Goal: Transaction & Acquisition: Purchase product/service

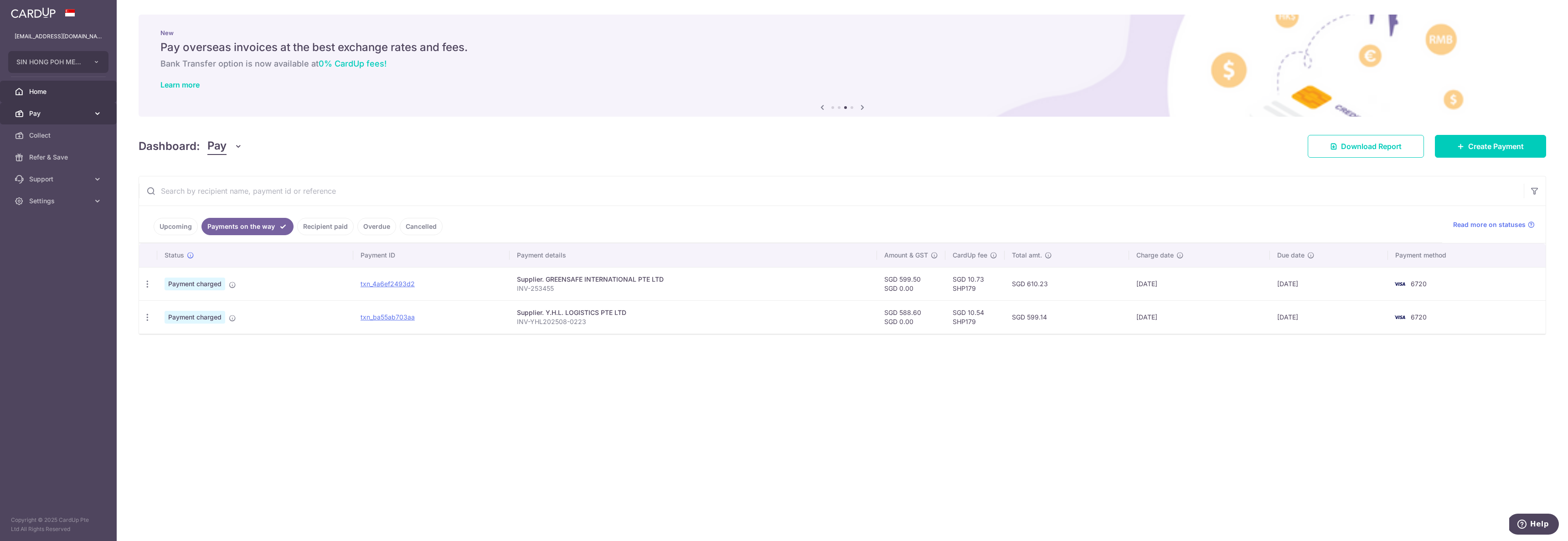
click at [23, 109] on icon at bounding box center [19, 113] width 9 height 9
click at [61, 141] on link "Payments" at bounding box center [58, 135] width 117 height 22
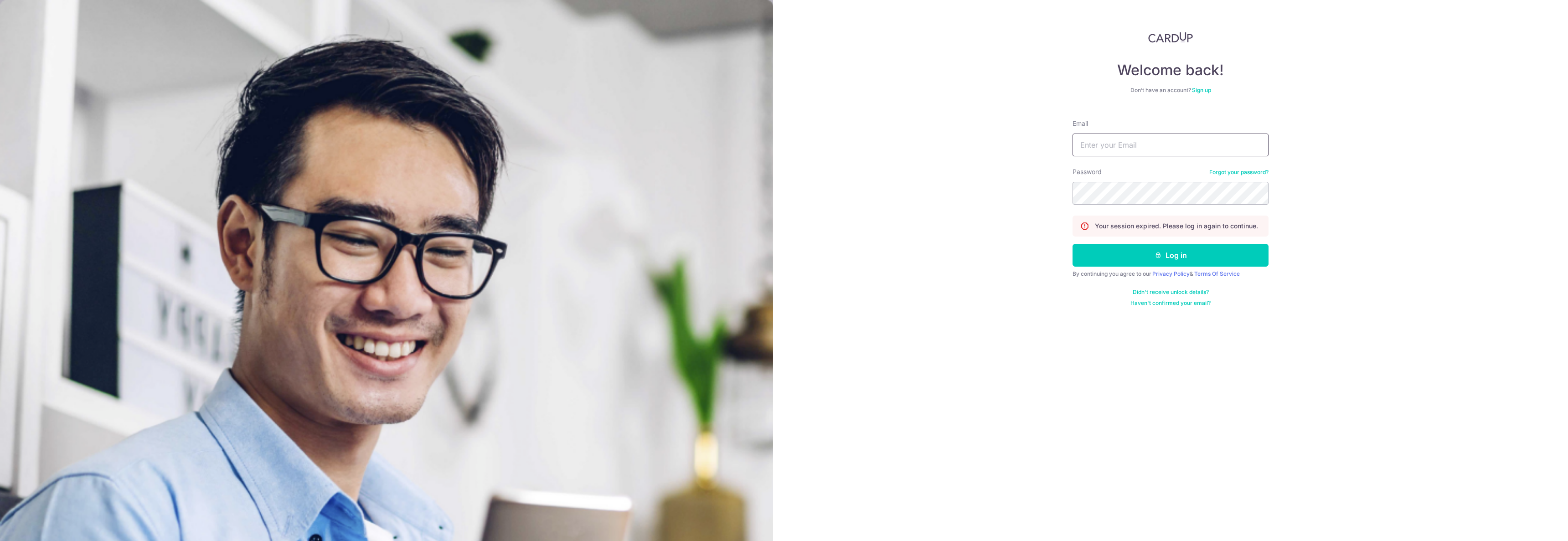
click at [1183, 153] on input "Email" at bounding box center [1171, 144] width 196 height 23
type input "[EMAIL_ADDRESS][DOMAIN_NAME]"
click at [1073, 244] on button "Log in" at bounding box center [1171, 255] width 196 height 23
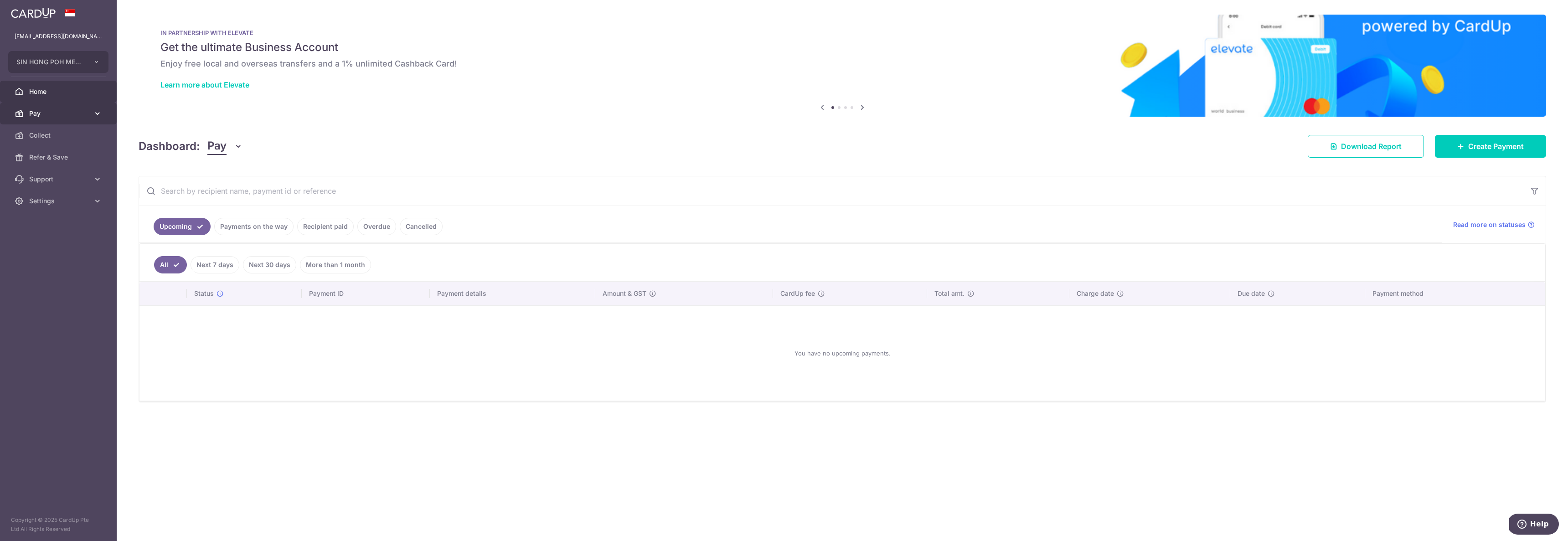
click at [66, 111] on span "Pay" at bounding box center [59, 113] width 60 height 9
click at [42, 136] on span "Payments" at bounding box center [59, 135] width 60 height 9
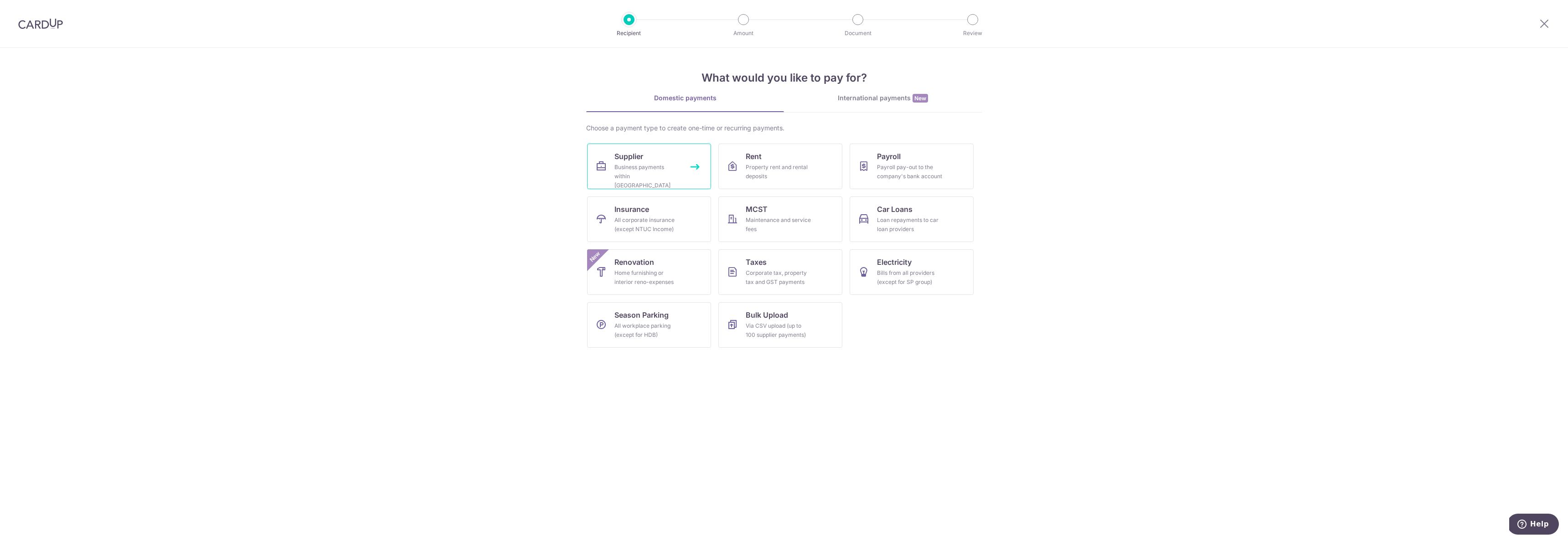
click at [640, 163] on div "Business payments within Singapore" at bounding box center [647, 176] width 66 height 27
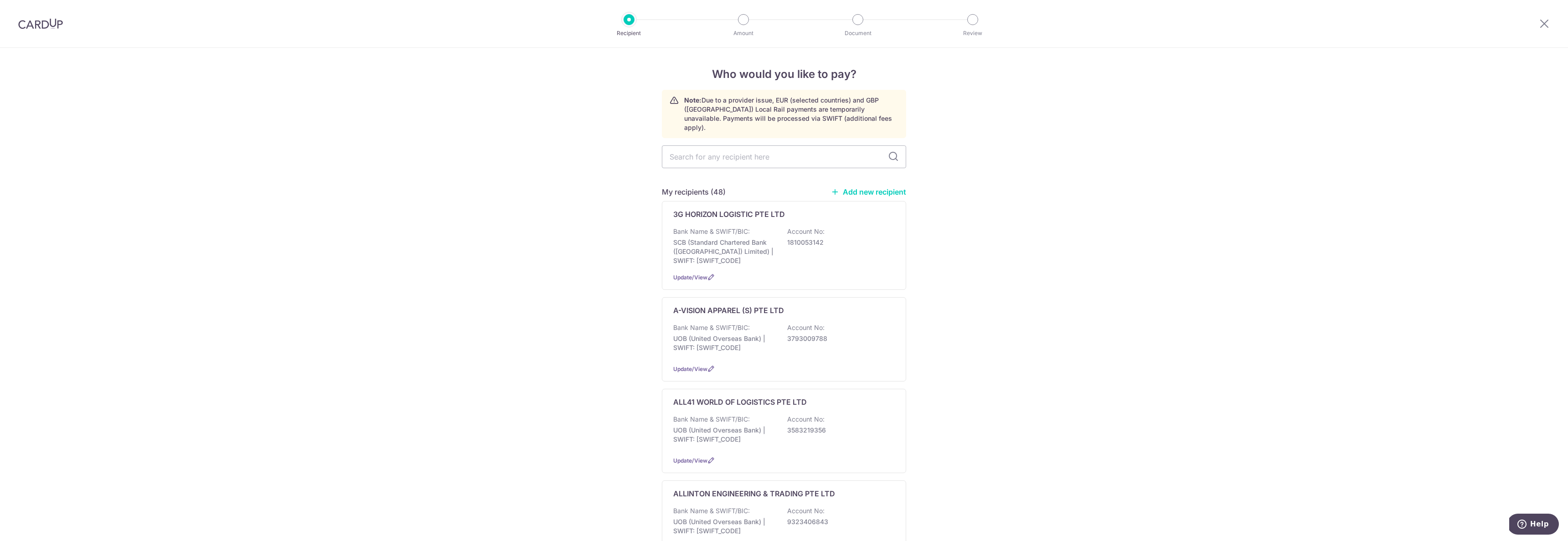
click at [871, 187] on link "Add new recipient" at bounding box center [869, 192] width 75 height 9
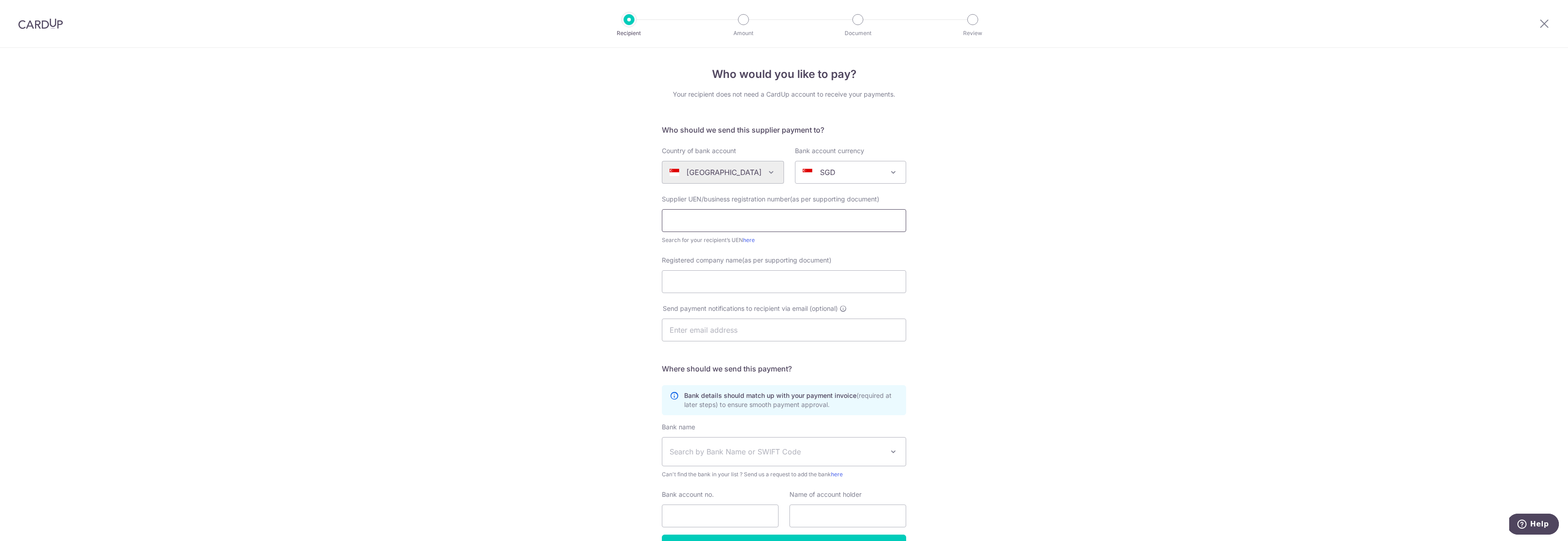
click at [678, 226] on input "text" at bounding box center [783, 220] width 244 height 23
click at [934, 234] on div "Who would you like to pay? Your recipient does not need a CardUp account to rec…" at bounding box center [784, 324] width 1568 height 553
click at [730, 225] on input "199802208CSHL" at bounding box center [783, 220] width 244 height 23
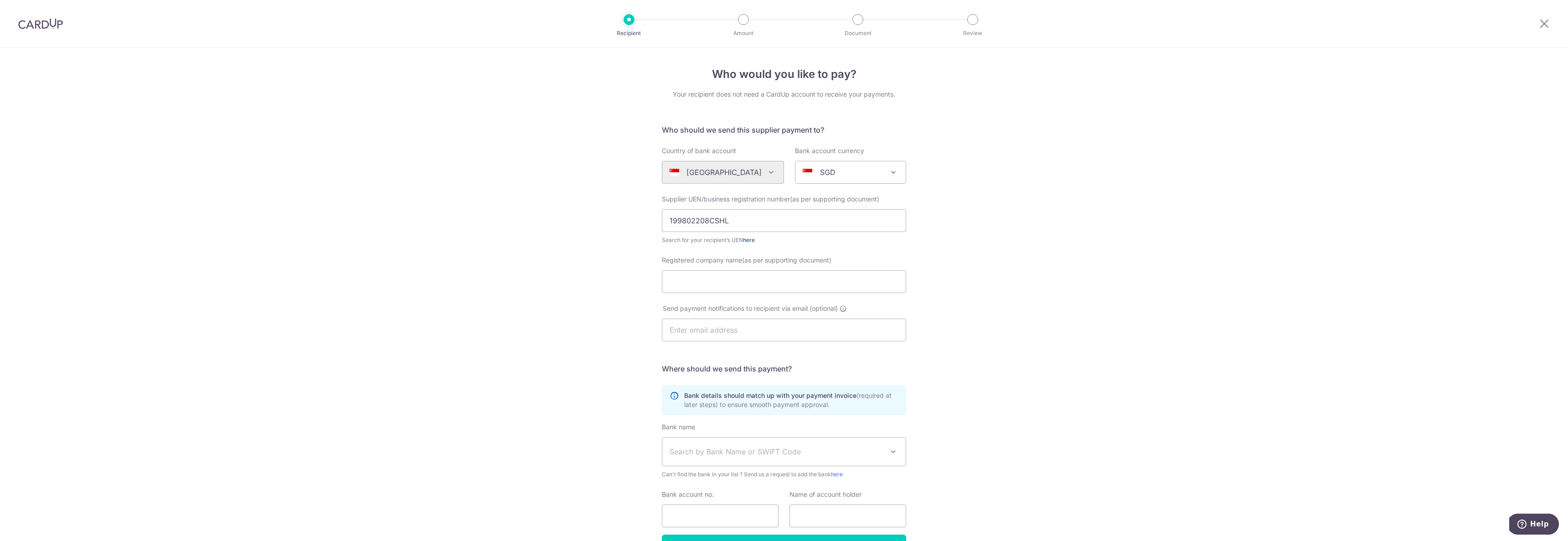
click at [748, 240] on link "here" at bounding box center [749, 240] width 12 height 7
click at [773, 222] on input "199802208CSHL" at bounding box center [783, 220] width 244 height 23
click at [753, 225] on input "199802208CSHL" at bounding box center [783, 220] width 244 height 23
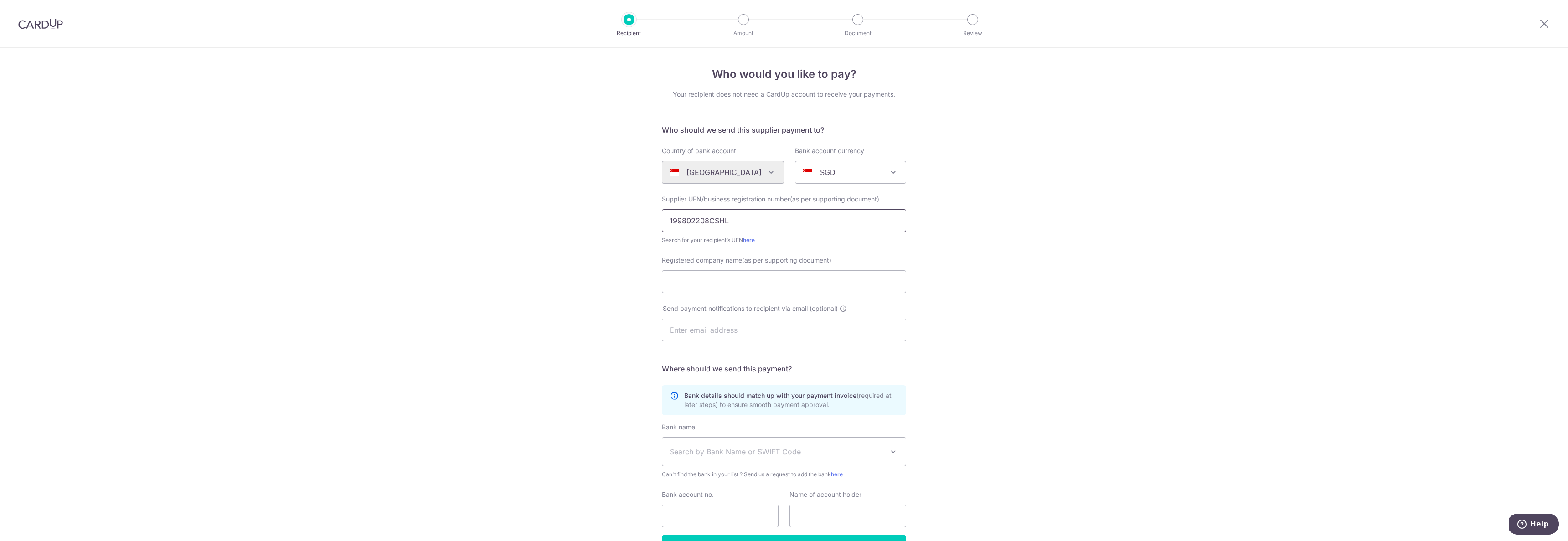
click at [780, 218] on input "199802208CSHL" at bounding box center [783, 220] width 244 height 23
click at [781, 218] on input "199802208CSHL" at bounding box center [783, 220] width 244 height 23
click at [780, 218] on input "199802208CSHL" at bounding box center [783, 220] width 244 height 23
paste input "text"
type input "199802208C"
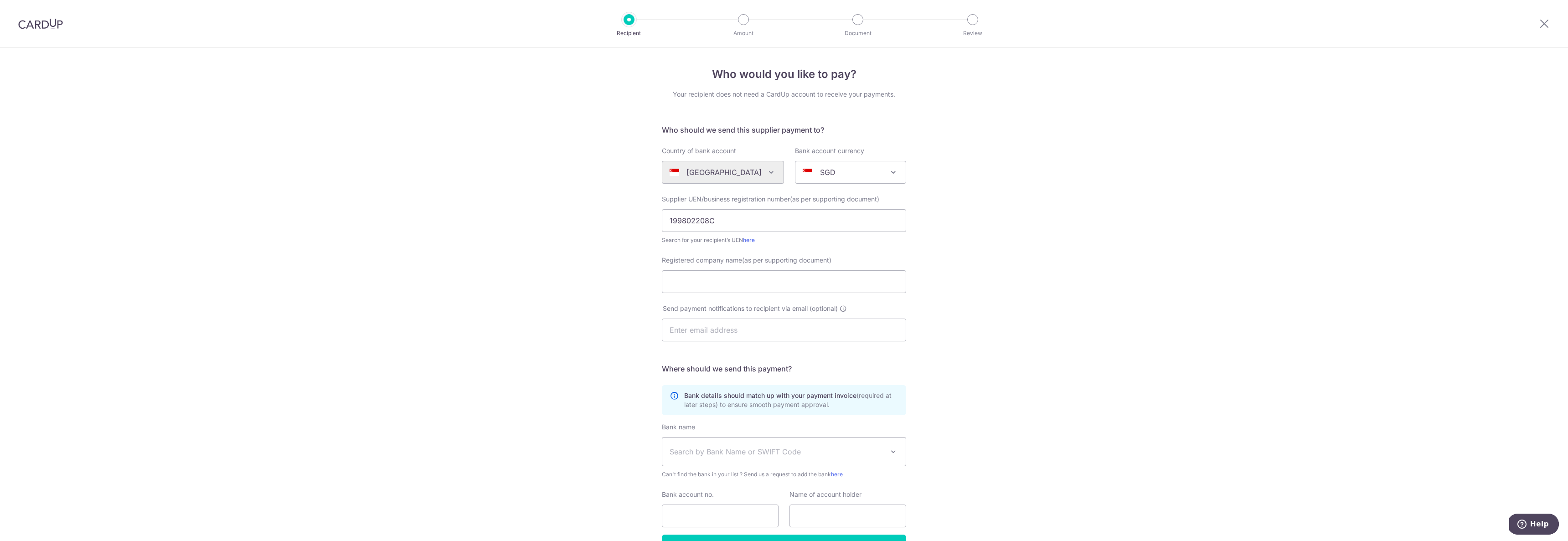
click at [970, 229] on div "Who would you like to pay? Your recipient does not need a CardUp account to rec…" at bounding box center [784, 324] width 1568 height 553
click at [757, 287] on input "Registered company name(as per supporting document)" at bounding box center [783, 281] width 244 height 23
type input "STARHUB LTD"
click at [1022, 284] on div "Who would you like to pay? Your recipient does not need a CardUp account to rec…" at bounding box center [784, 324] width 1568 height 553
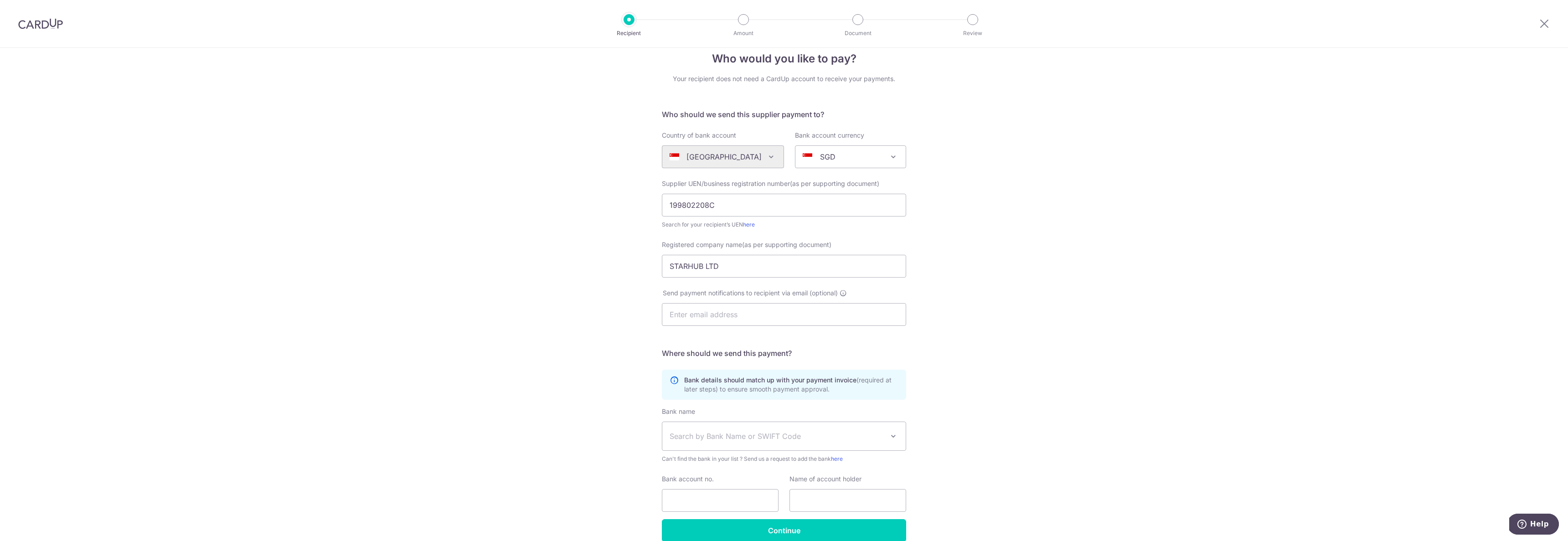
scroll to position [18, 0]
click at [778, 313] on input "text" at bounding box center [783, 311] width 244 height 23
click at [1012, 305] on div "Who would you like to pay? Your recipient does not need a CardUp account to rec…" at bounding box center [784, 306] width 1568 height 553
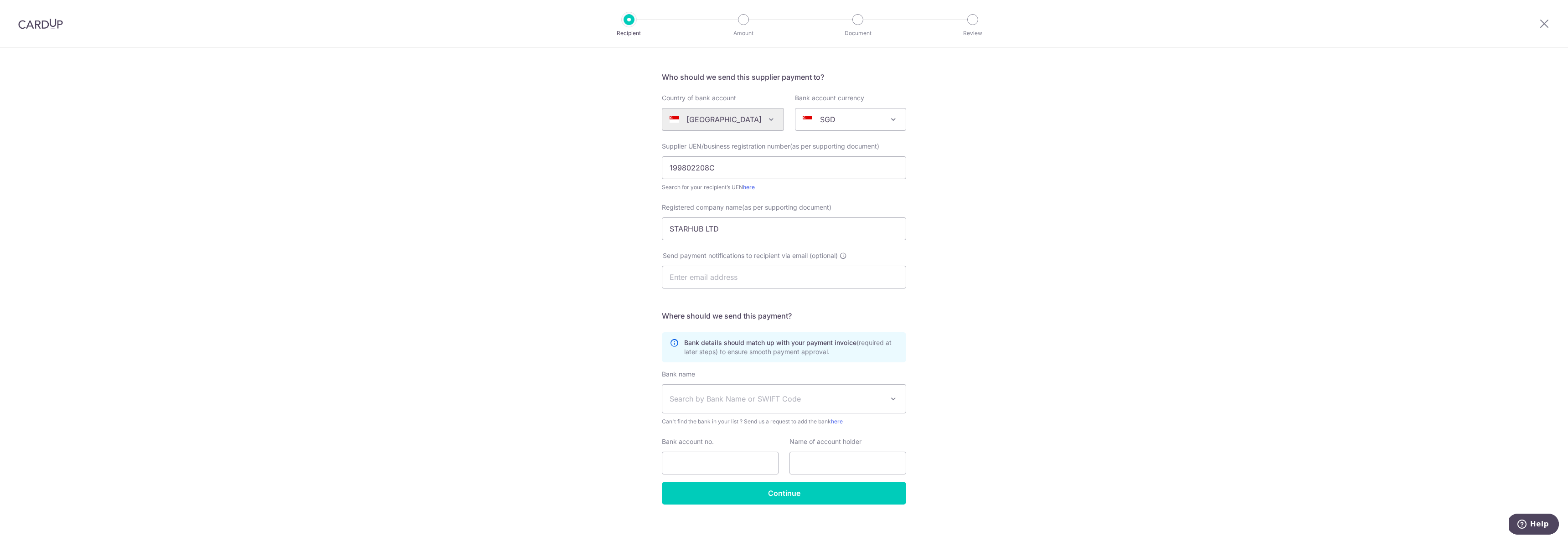
scroll to position [59, 0]
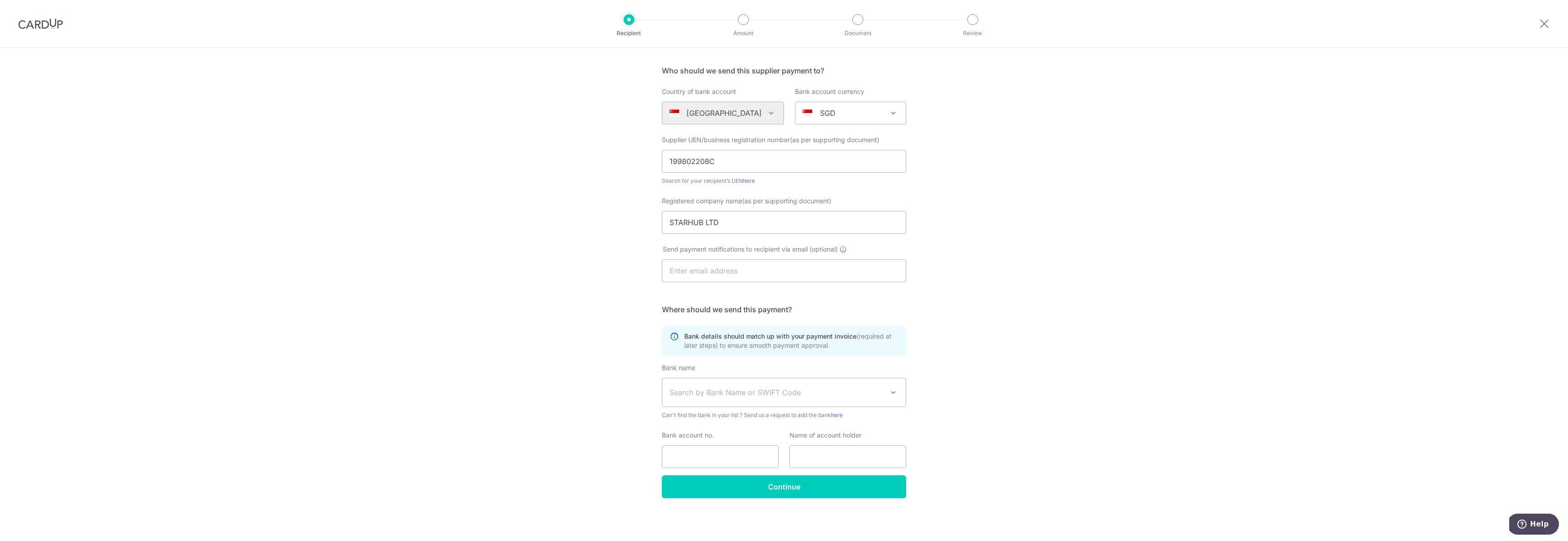
click at [785, 394] on span "Search by Bank Name or SWIFT Code" at bounding box center [777, 393] width 214 height 11
click at [1545, 25] on icon at bounding box center [1544, 23] width 11 height 12
